Goal: Book appointment/travel/reservation

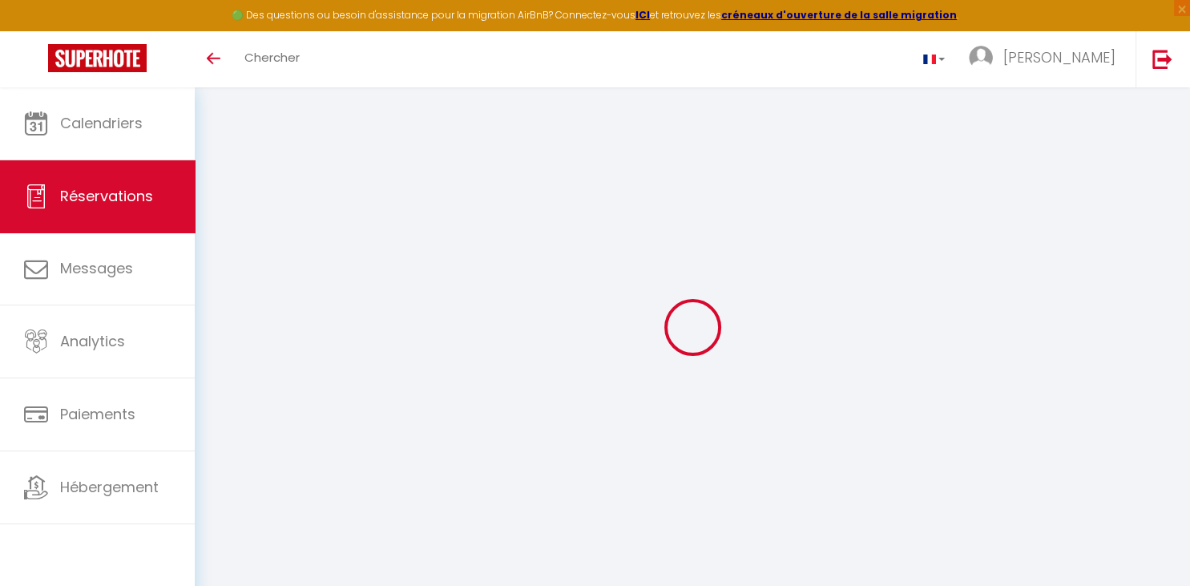
select select
checkbox input "false"
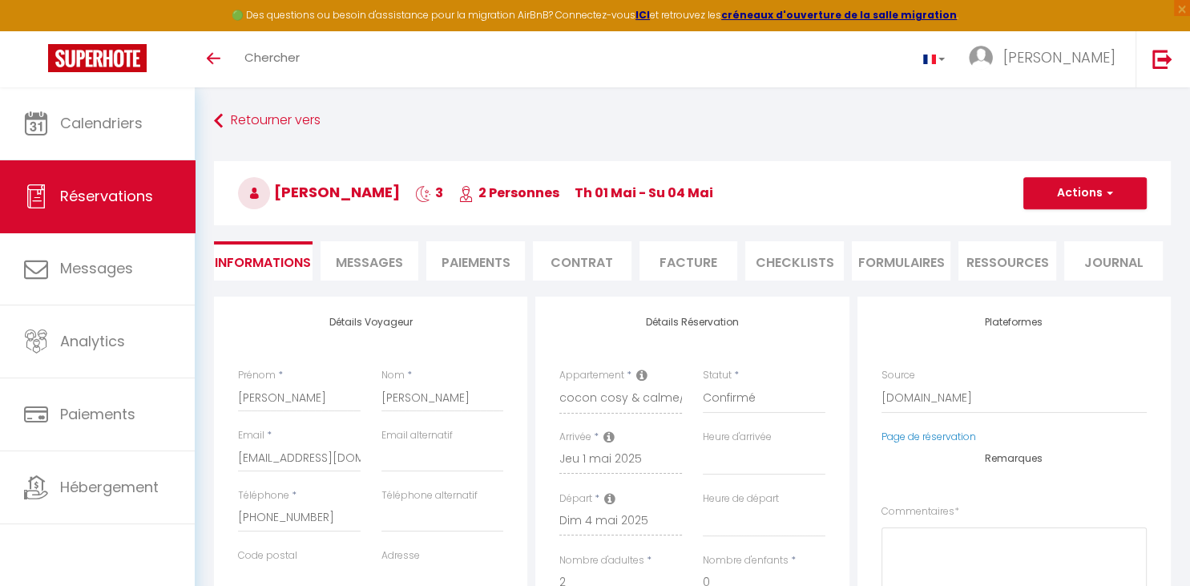
select select
checkbox input "false"
select select
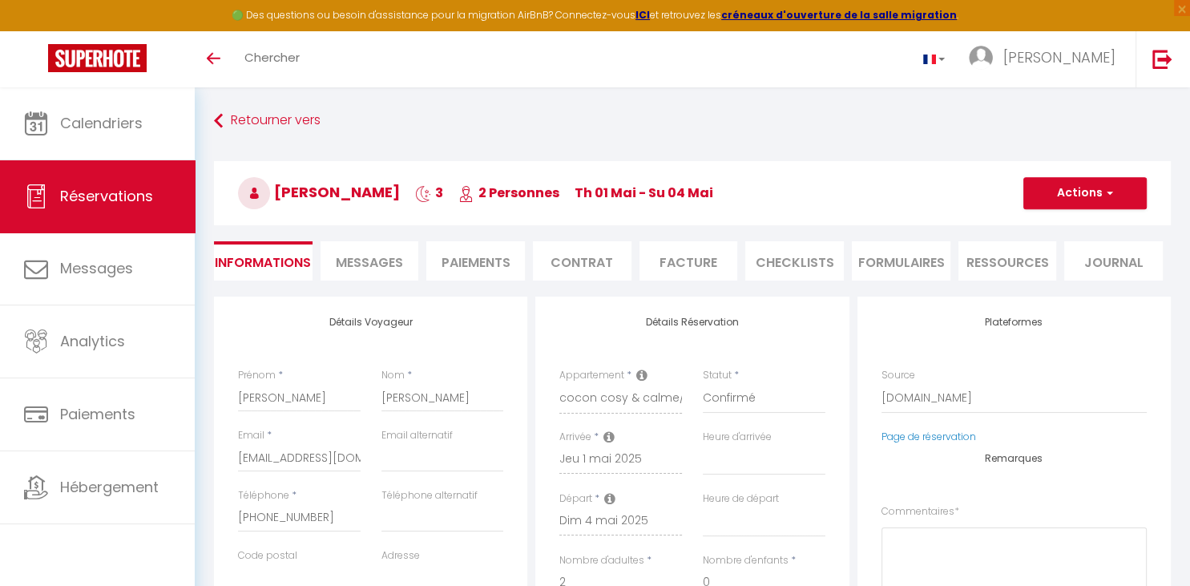
checkbox input "false"
type textarea "** THIS RESERVATION HAS BEEN PRE-PAID ** Reservation has a cancellation grace p…"
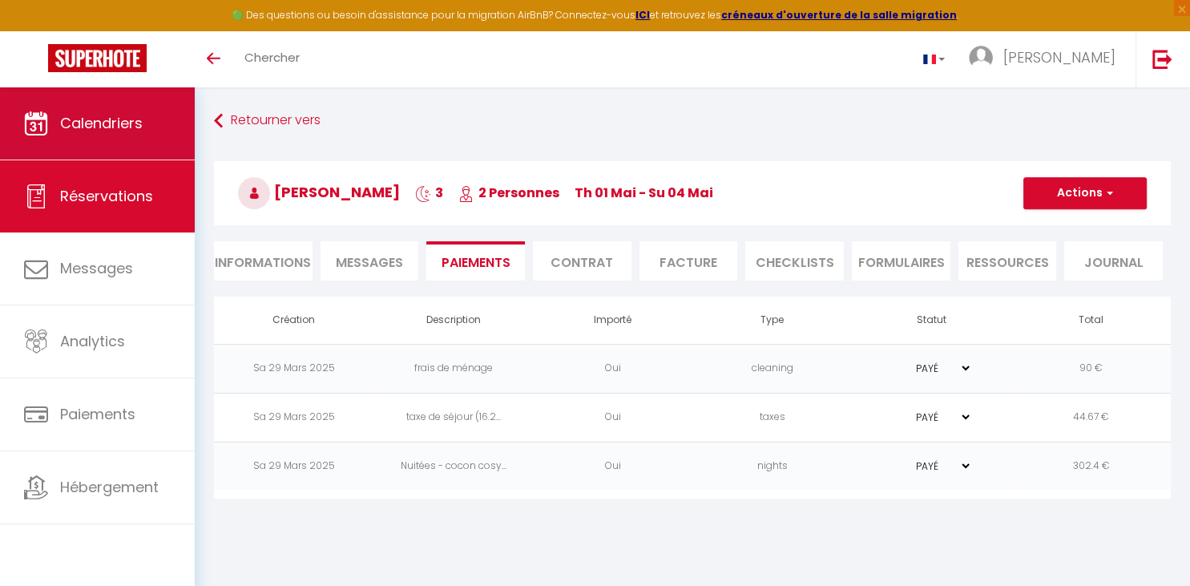
click at [103, 143] on link "Calendriers" at bounding box center [97, 123] width 195 height 72
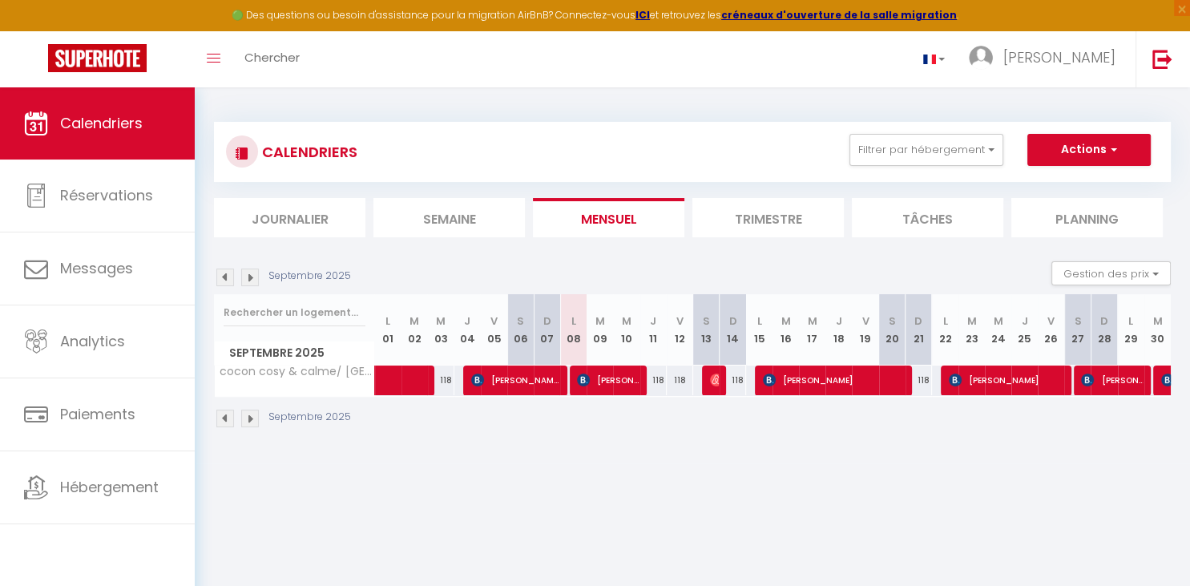
click at [252, 277] on img at bounding box center [250, 277] width 18 height 18
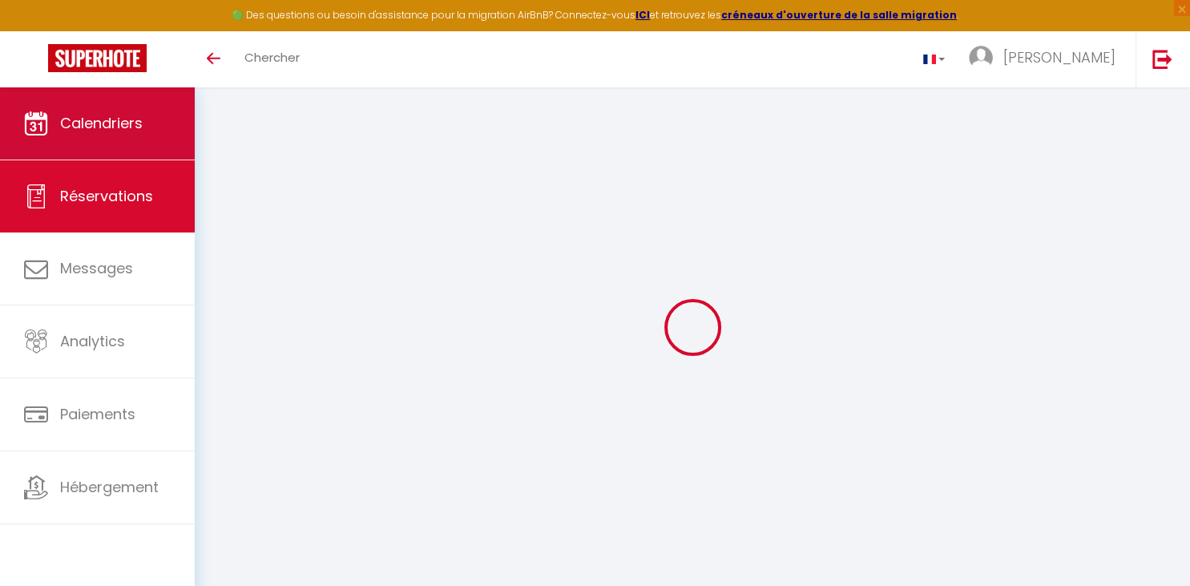
click at [115, 95] on link "Calendriers" at bounding box center [97, 123] width 195 height 72
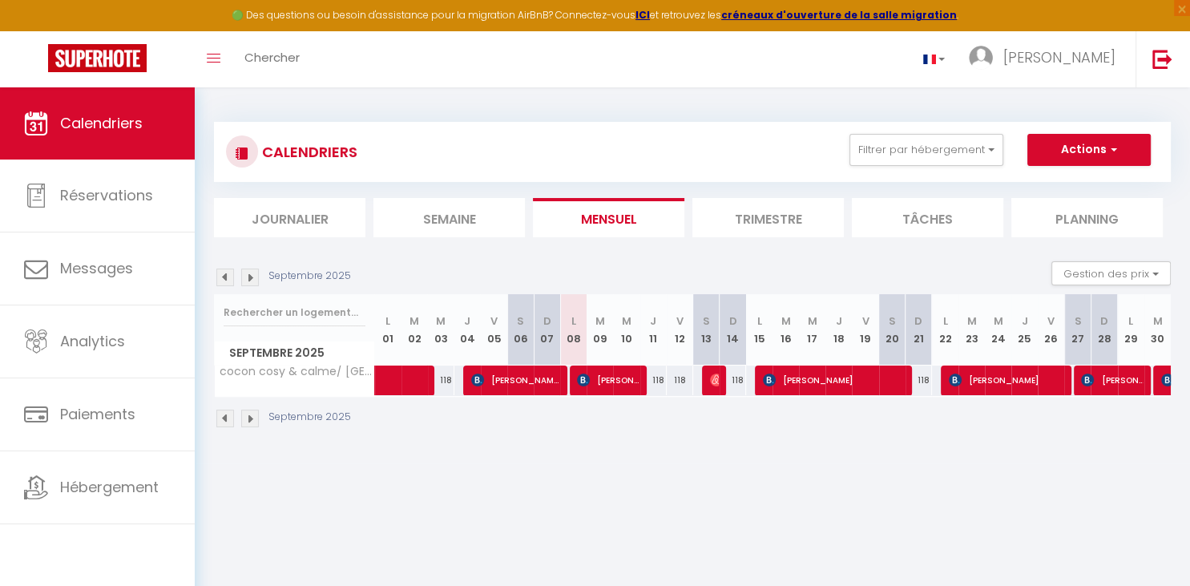
click at [256, 277] on img at bounding box center [250, 277] width 18 height 18
